Goal: Task Accomplishment & Management: Manage account settings

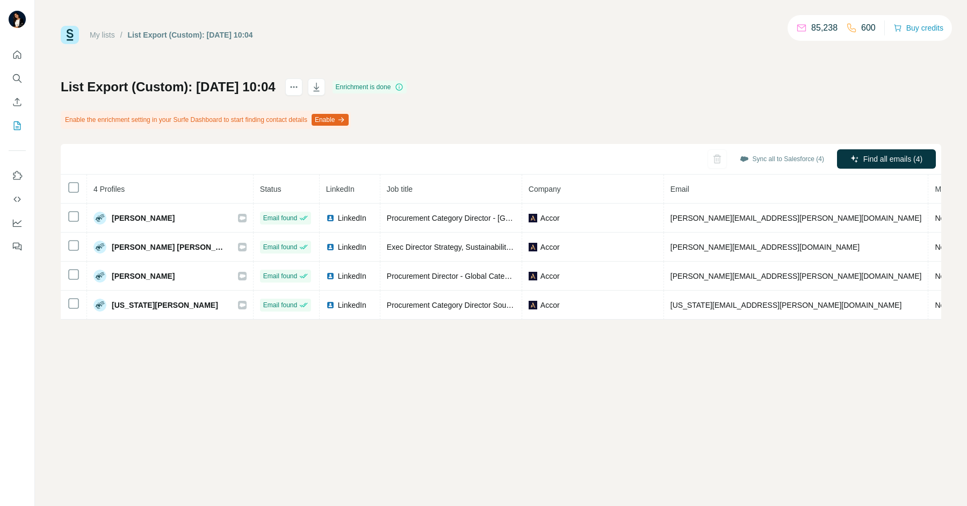
click at [175, 337] on div "My lists / List Export (Custom): 03/07/2025 10:04 85,238 600 Buy credits List E…" at bounding box center [501, 253] width 932 height 506
click at [14, 126] on icon "My lists" at bounding box center [17, 125] width 7 height 9
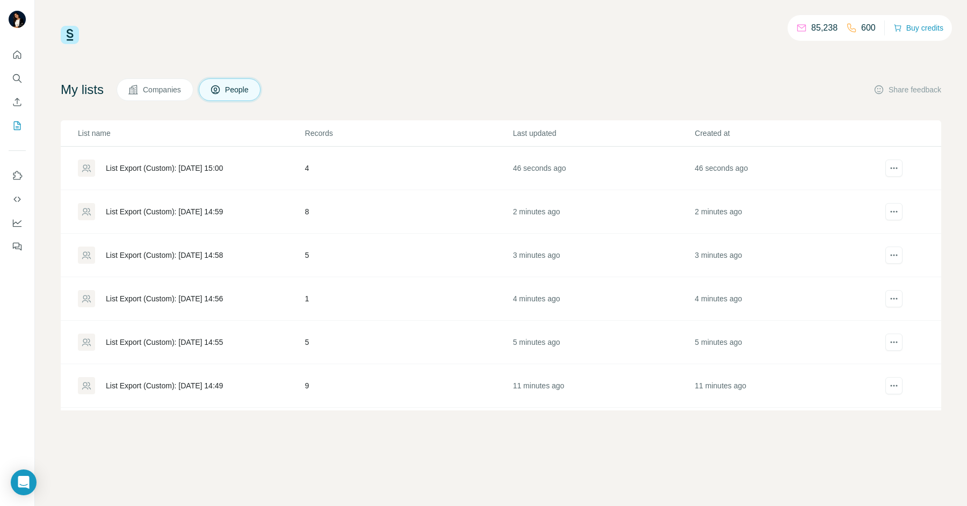
click at [201, 161] on div "List Export (Custom): 17/09/2025 15:00" at bounding box center [191, 168] width 226 height 17
click at [223, 215] on div "List Export (Custom): 17/09/2025 14:59" at bounding box center [164, 211] width 117 height 11
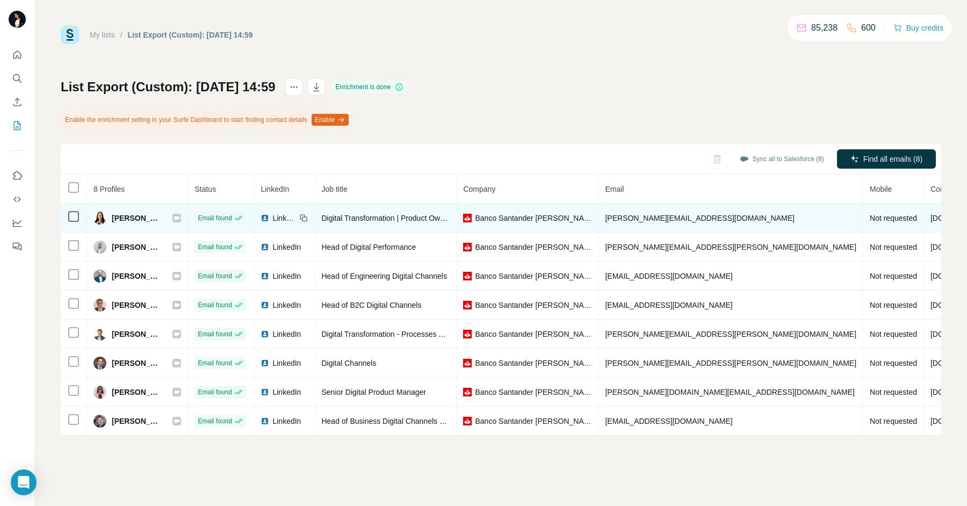
click at [180, 216] on icon at bounding box center [177, 218] width 6 height 9
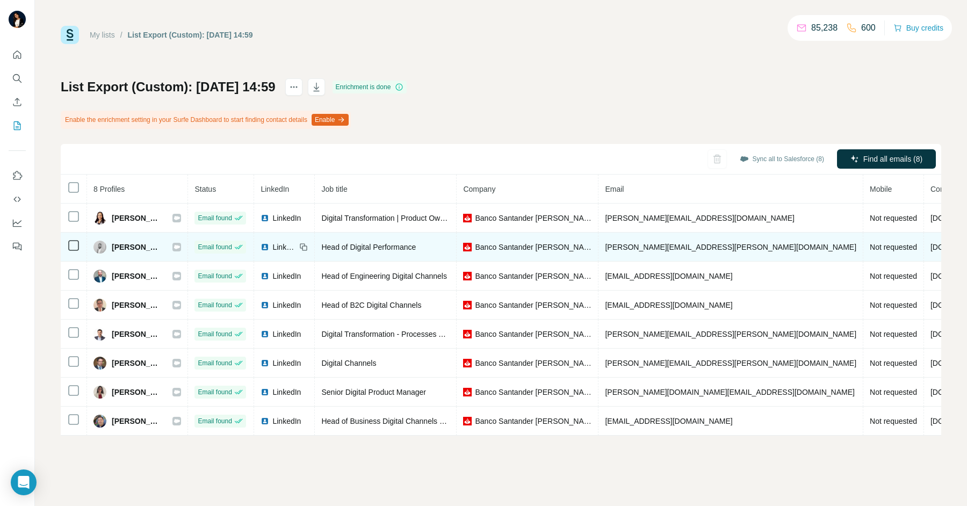
click at [181, 251] on div "Bruno Pereira" at bounding box center [137, 247] width 88 height 13
click at [180, 243] on icon at bounding box center [177, 247] width 6 height 9
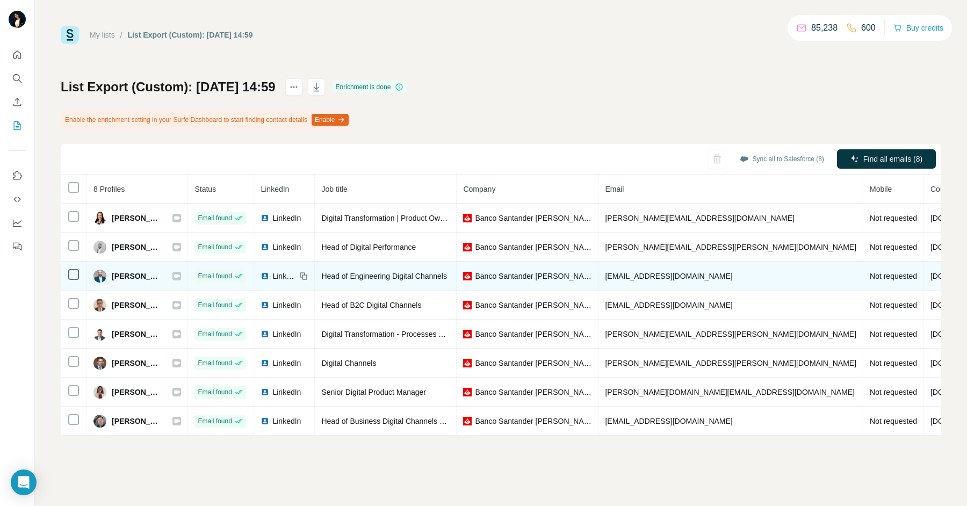
click at [181, 272] on div at bounding box center [176, 276] width 9 height 9
click at [181, 273] on div at bounding box center [176, 276] width 9 height 9
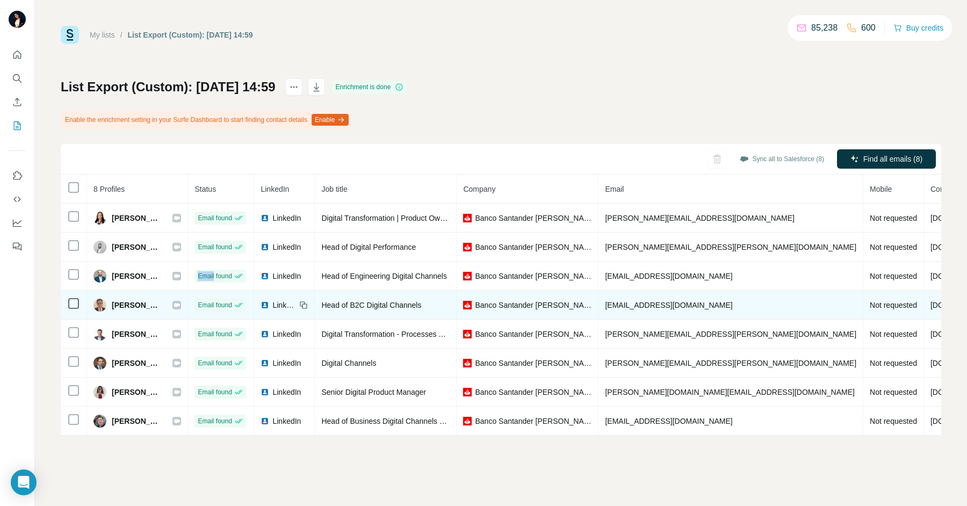
click at [180, 306] on icon at bounding box center [177, 305] width 6 height 9
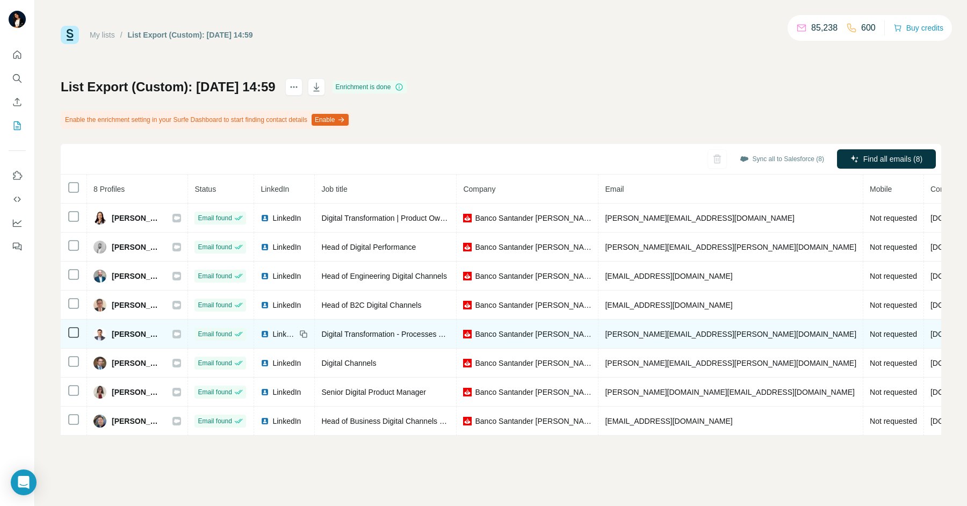
click at [180, 332] on icon at bounding box center [177, 334] width 6 height 4
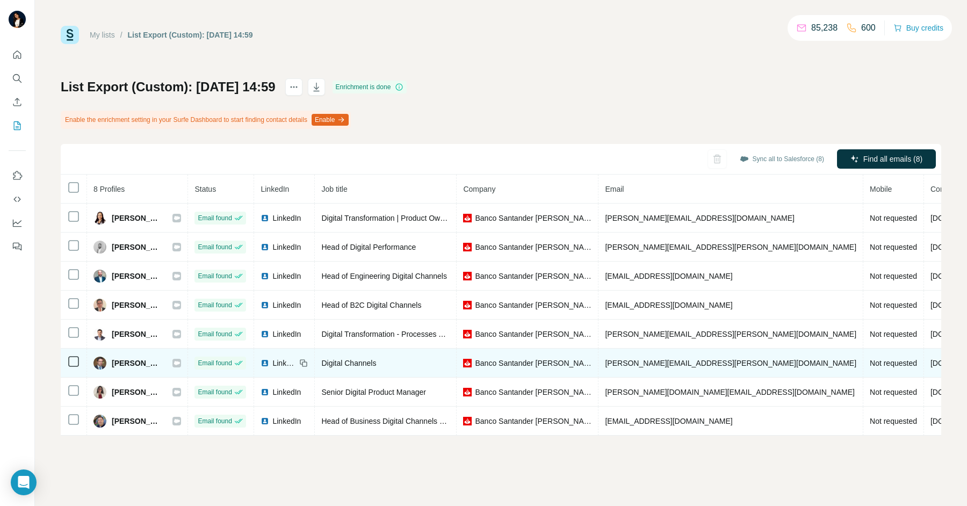
click at [180, 361] on icon at bounding box center [177, 363] width 6 height 4
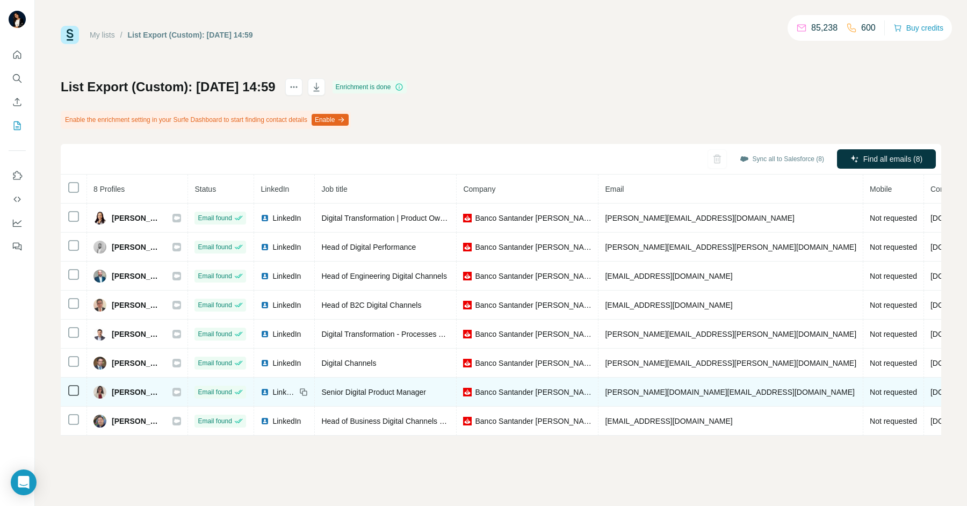
click at [180, 393] on icon at bounding box center [177, 392] width 6 height 9
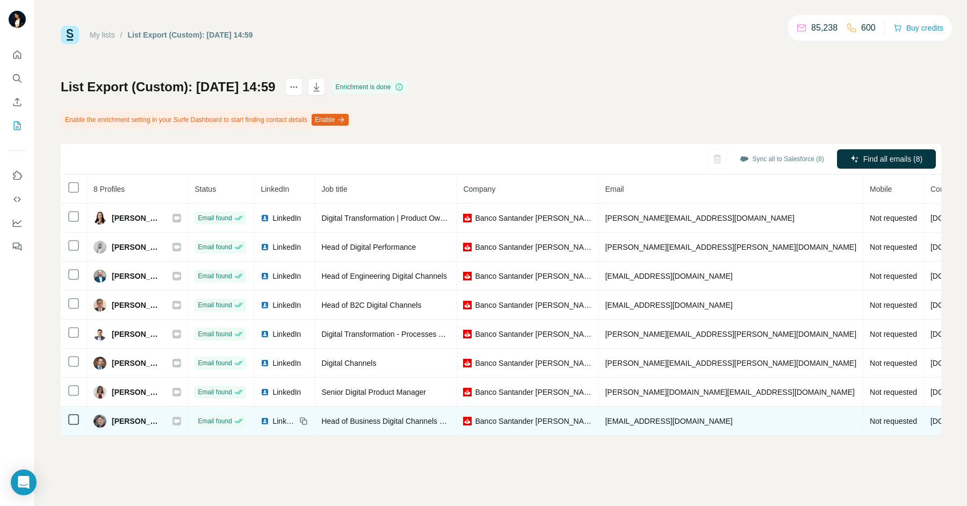
click at [180, 420] on icon at bounding box center [177, 421] width 6 height 4
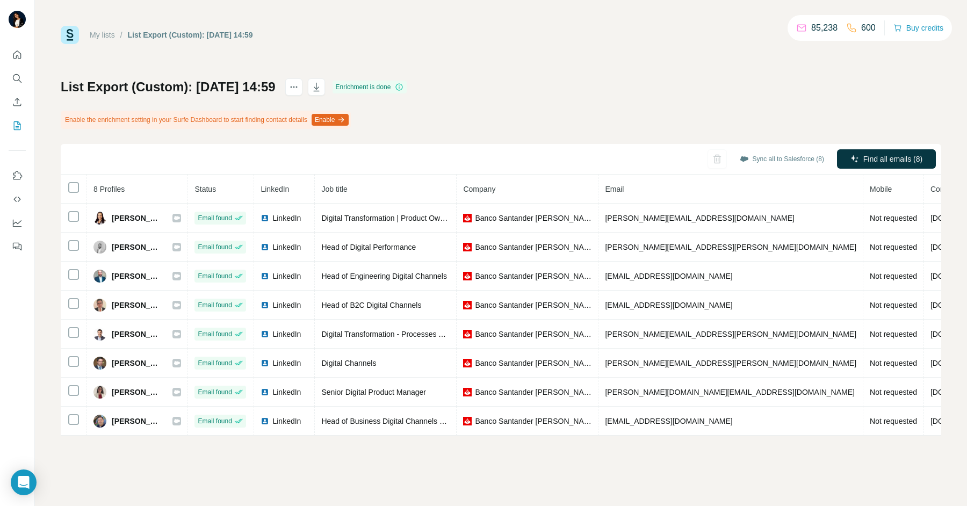
click at [399, 137] on div "List Export (Custom): 17/09/2025 14:59 Enrichment is done Enable the enrichment…" at bounding box center [501, 256] width 881 height 357
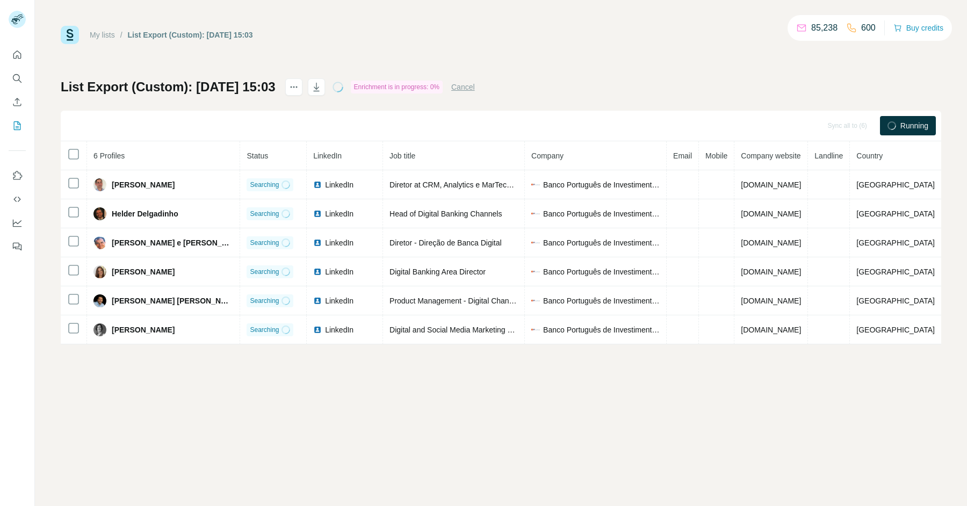
click at [456, 415] on div "My lists / List Export (Custom): 17/09/2025 15:03 85,238 600 Buy credits List E…" at bounding box center [501, 253] width 932 height 506
